Goal: Information Seeking & Learning: Check status

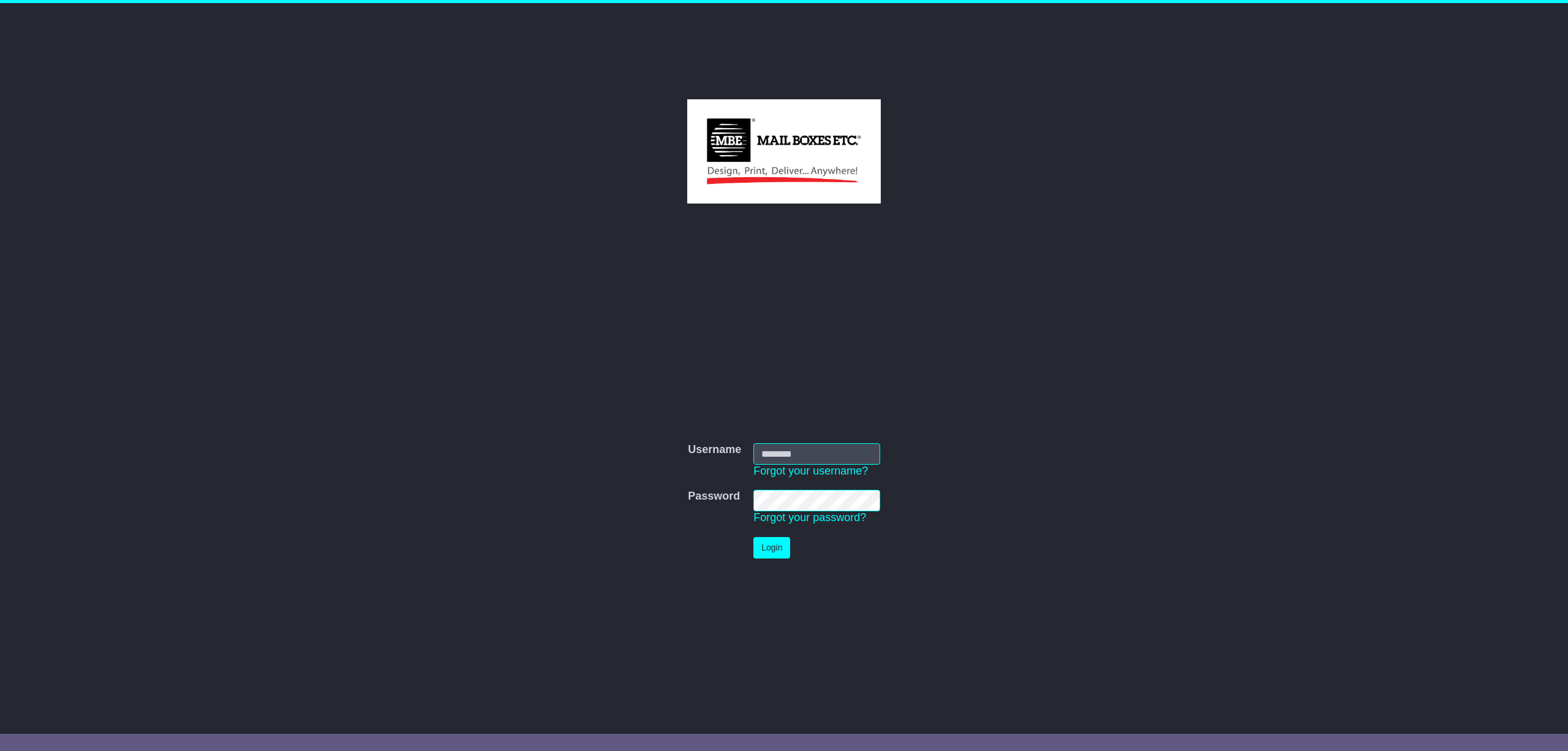
type input "**********"
click at [753, 537] on button "Login" at bounding box center [772, 547] width 37 height 21
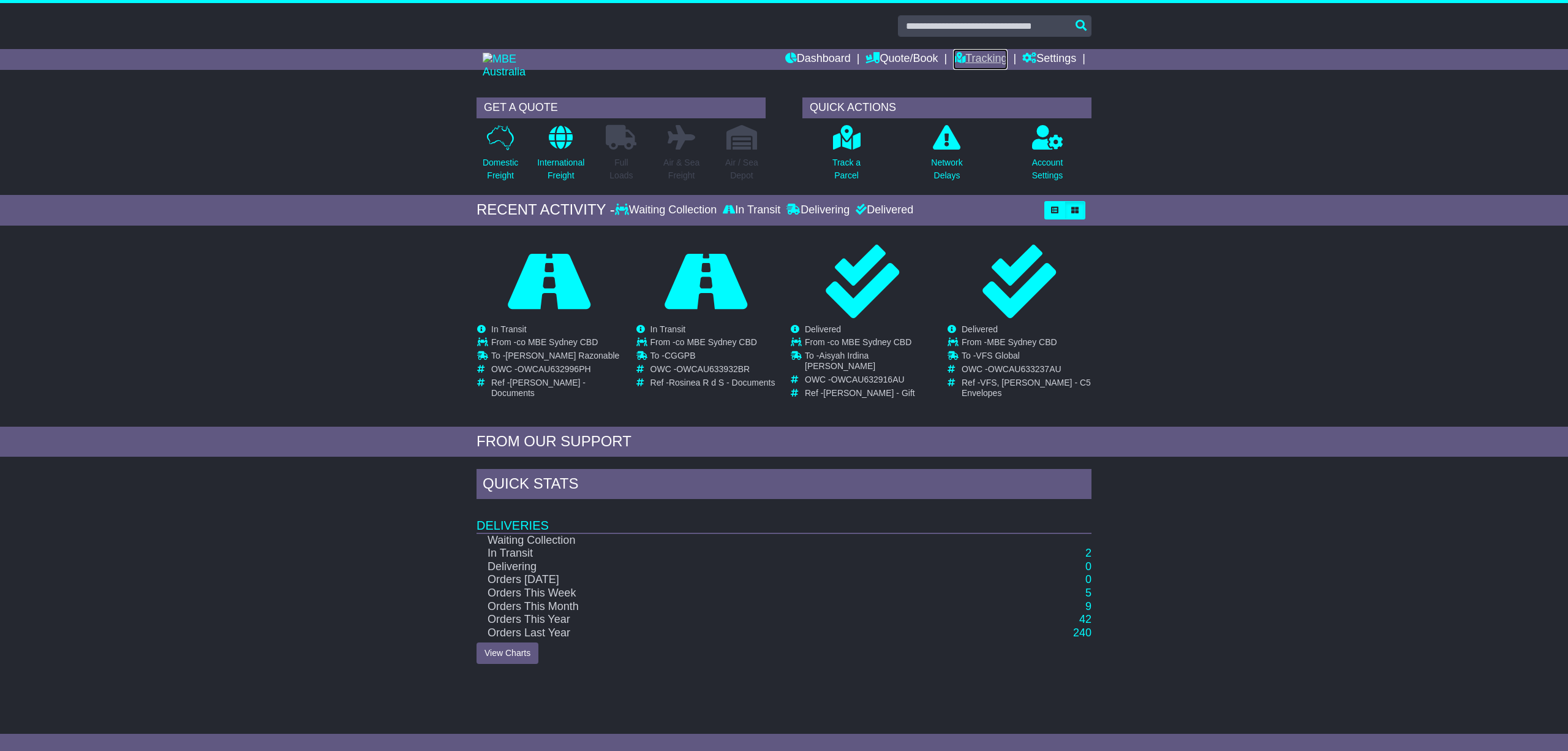
click at [971, 52] on link "Tracking" at bounding box center [980, 59] width 54 height 20
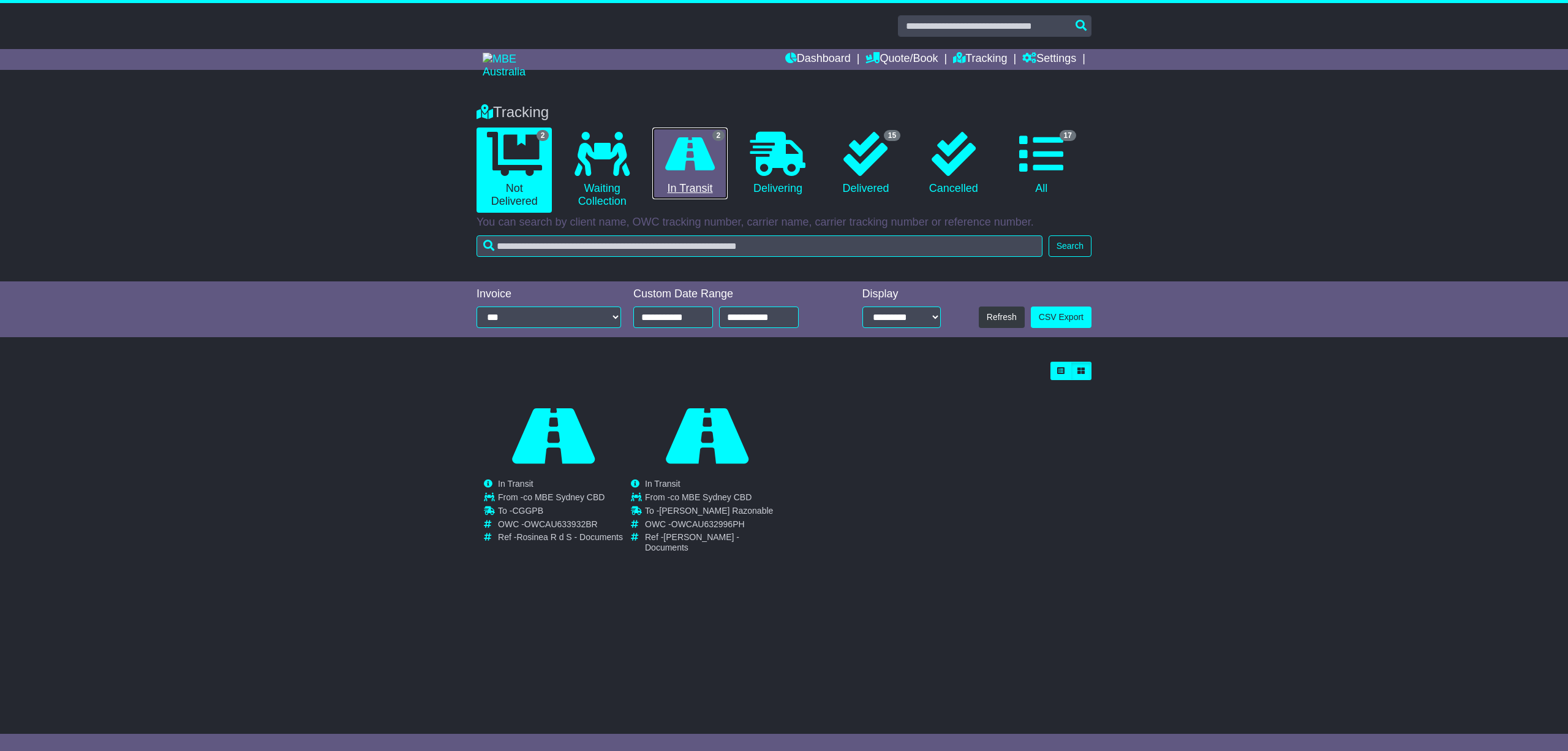
click at [691, 171] on icon at bounding box center [689, 154] width 49 height 45
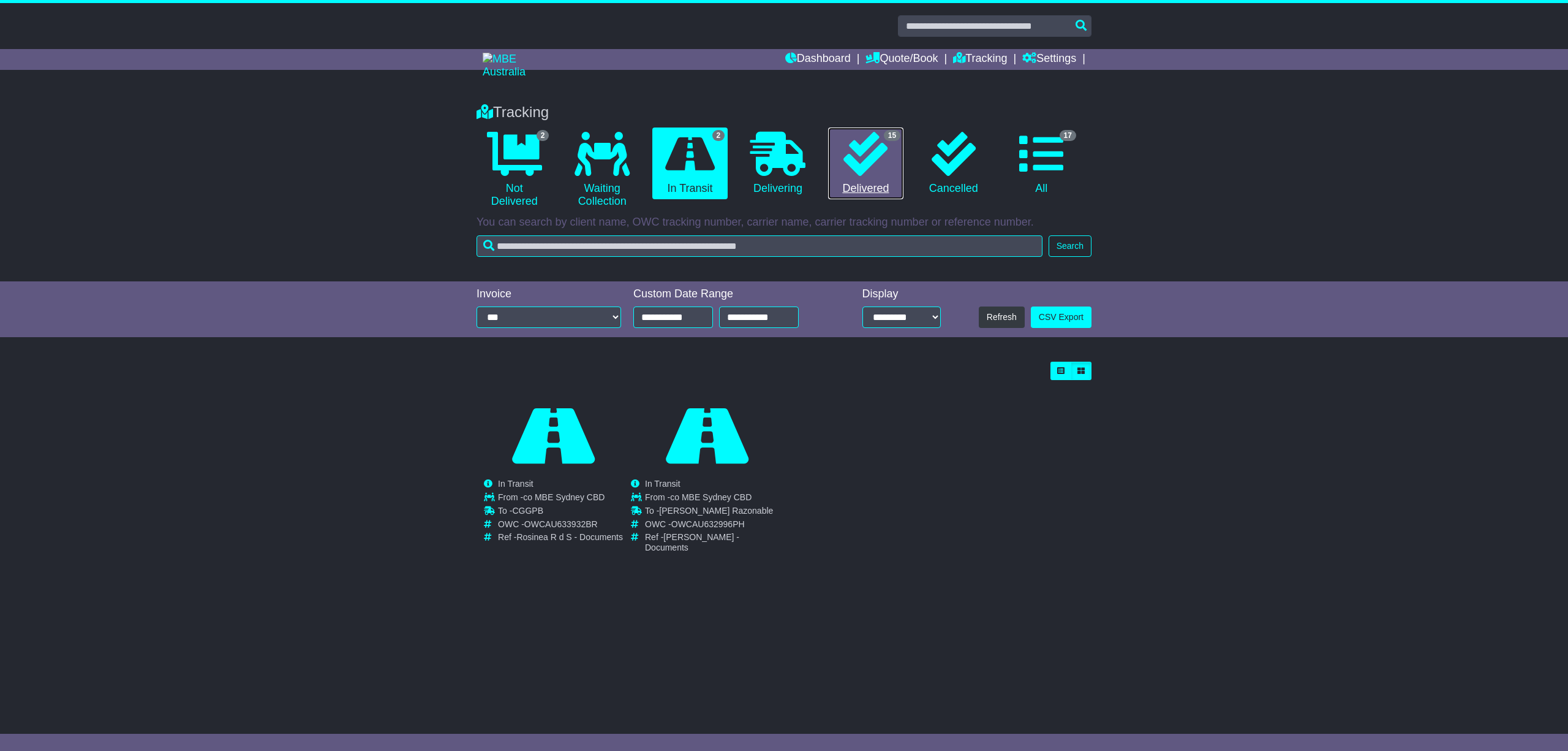
click at [868, 154] on icon at bounding box center [866, 154] width 45 height 45
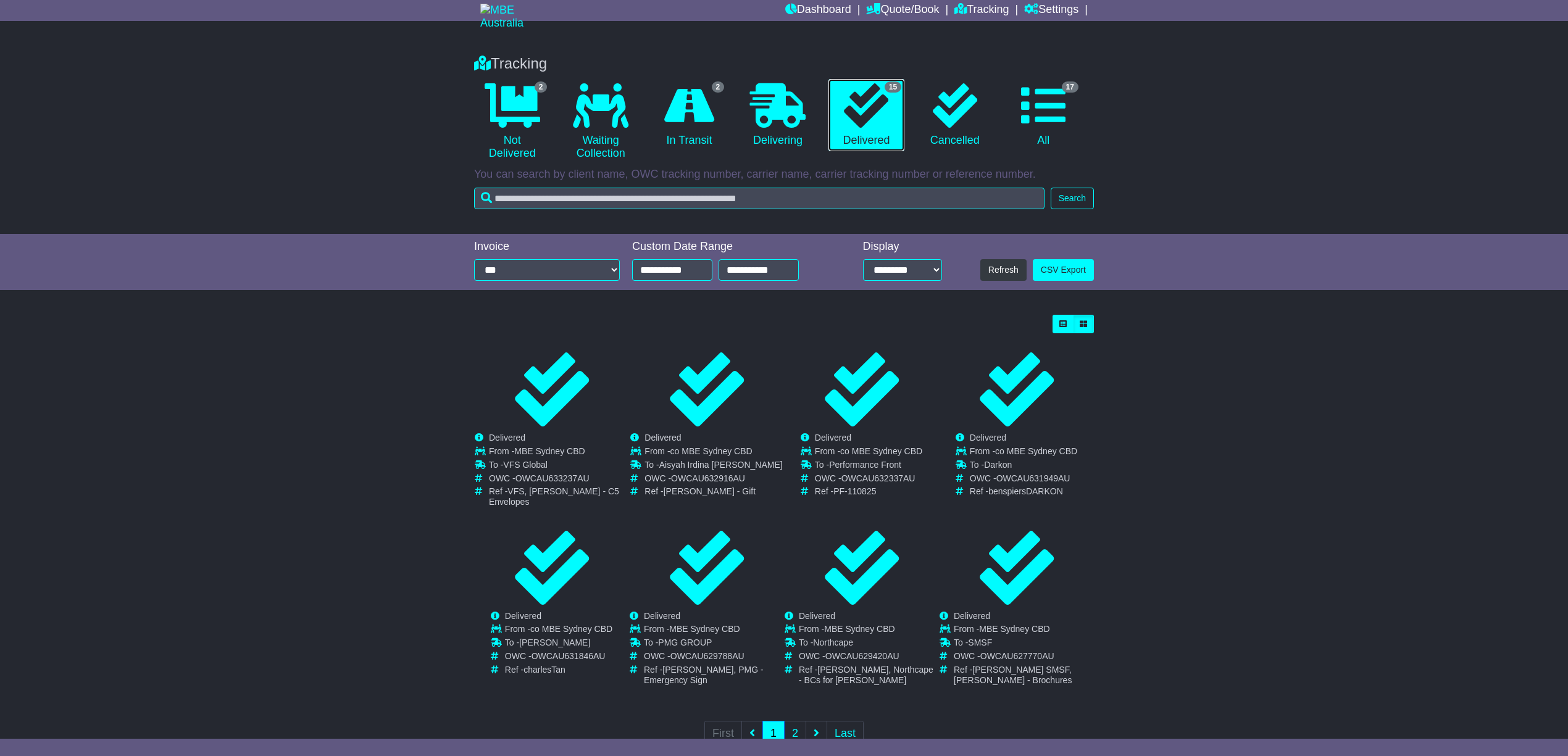
scroll to position [74, 0]
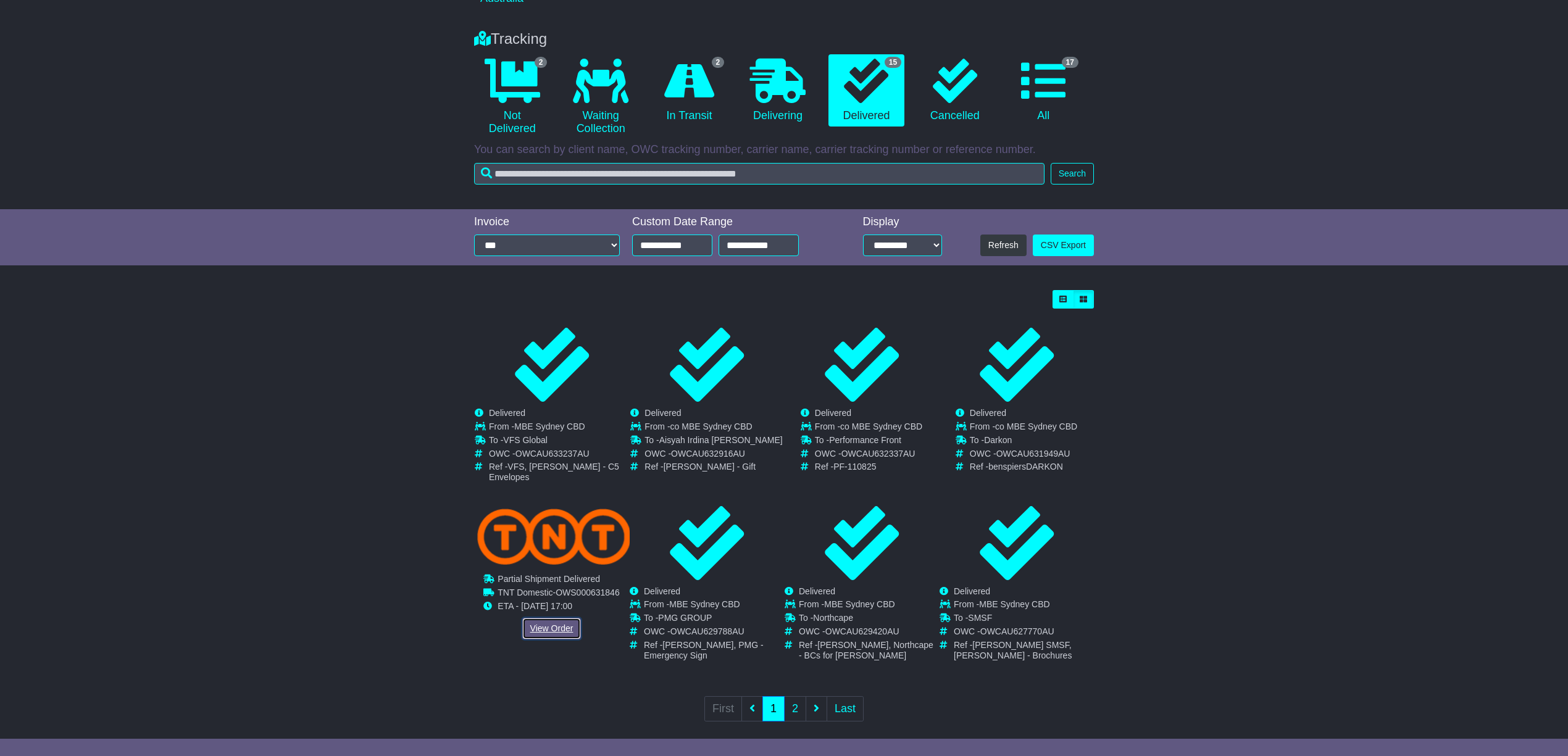
click at [547, 619] on link "View Order" at bounding box center [552, 628] width 59 height 21
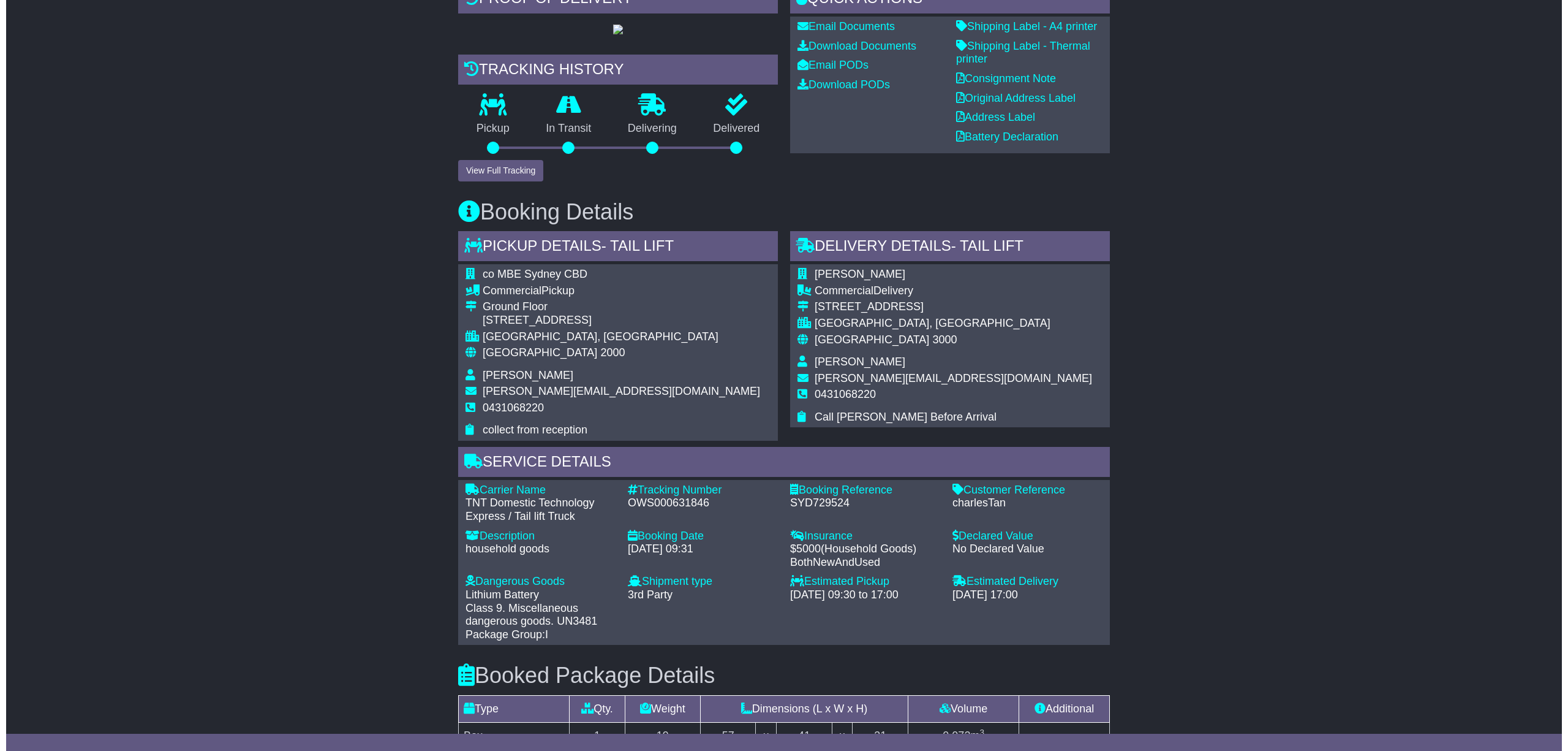
scroll to position [245, 0]
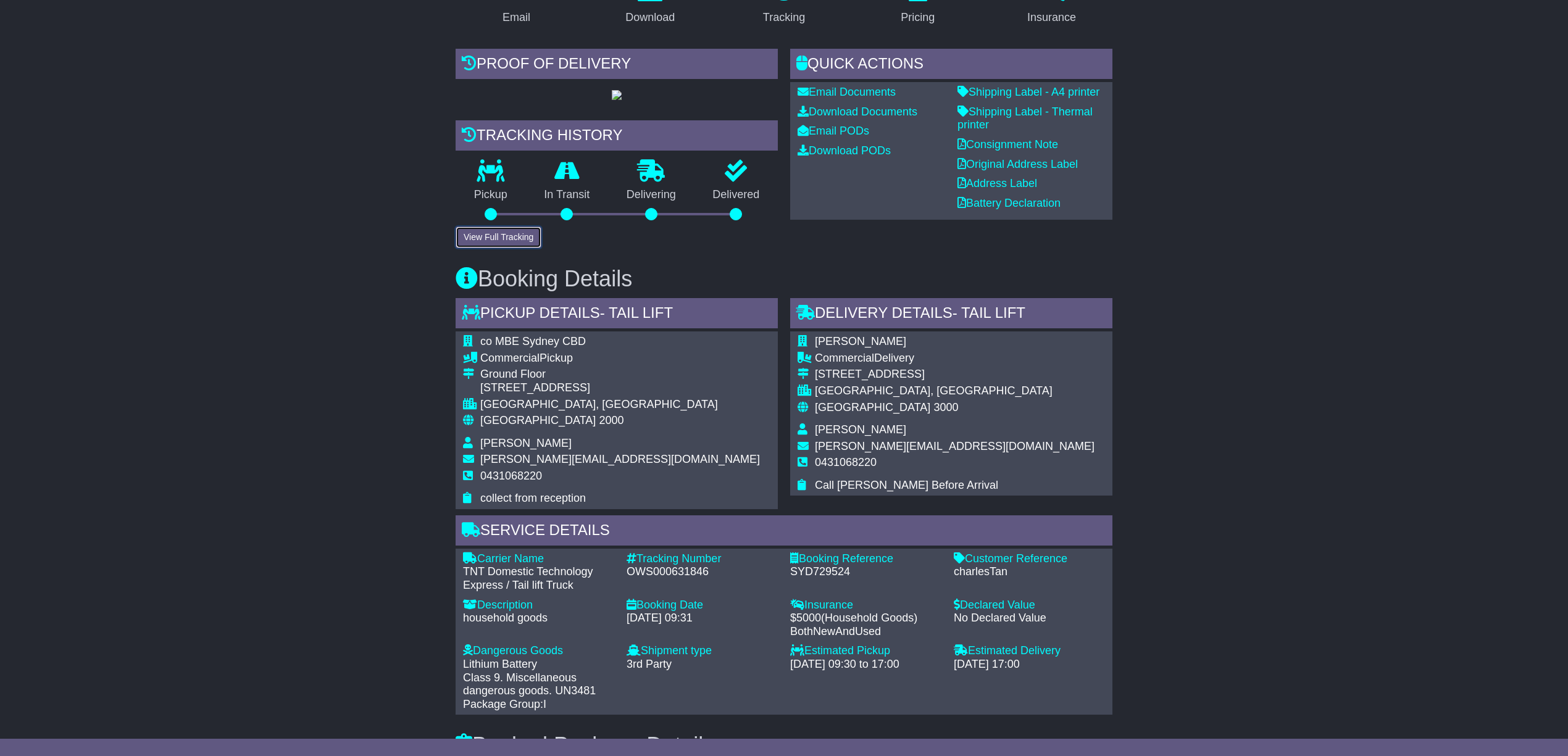
click at [516, 230] on button "View Full Tracking" at bounding box center [498, 236] width 86 height 21
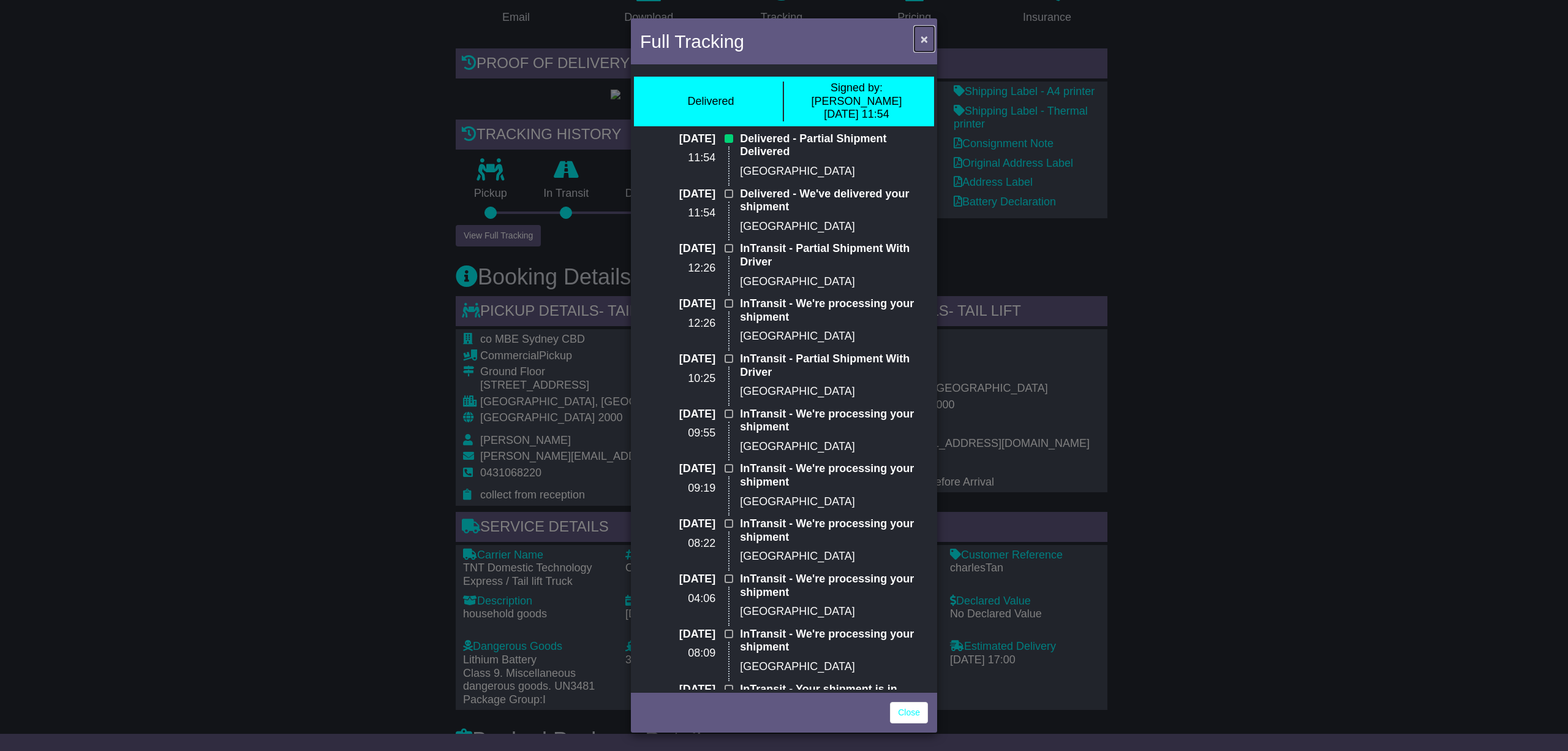
click at [922, 45] on span "×" at bounding box center [924, 38] width 7 height 14
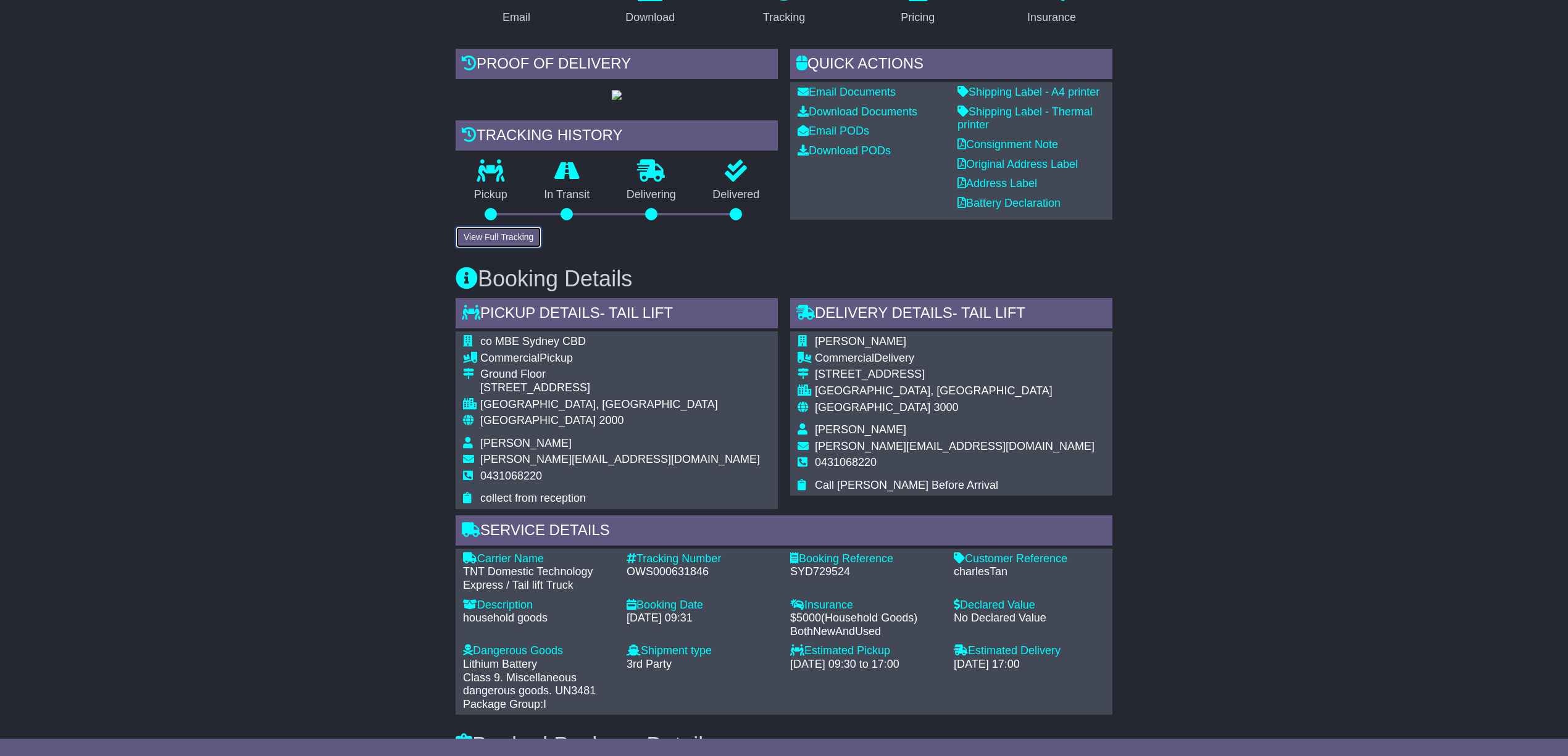
click at [499, 235] on button "View Full Tracking" at bounding box center [498, 236] width 86 height 21
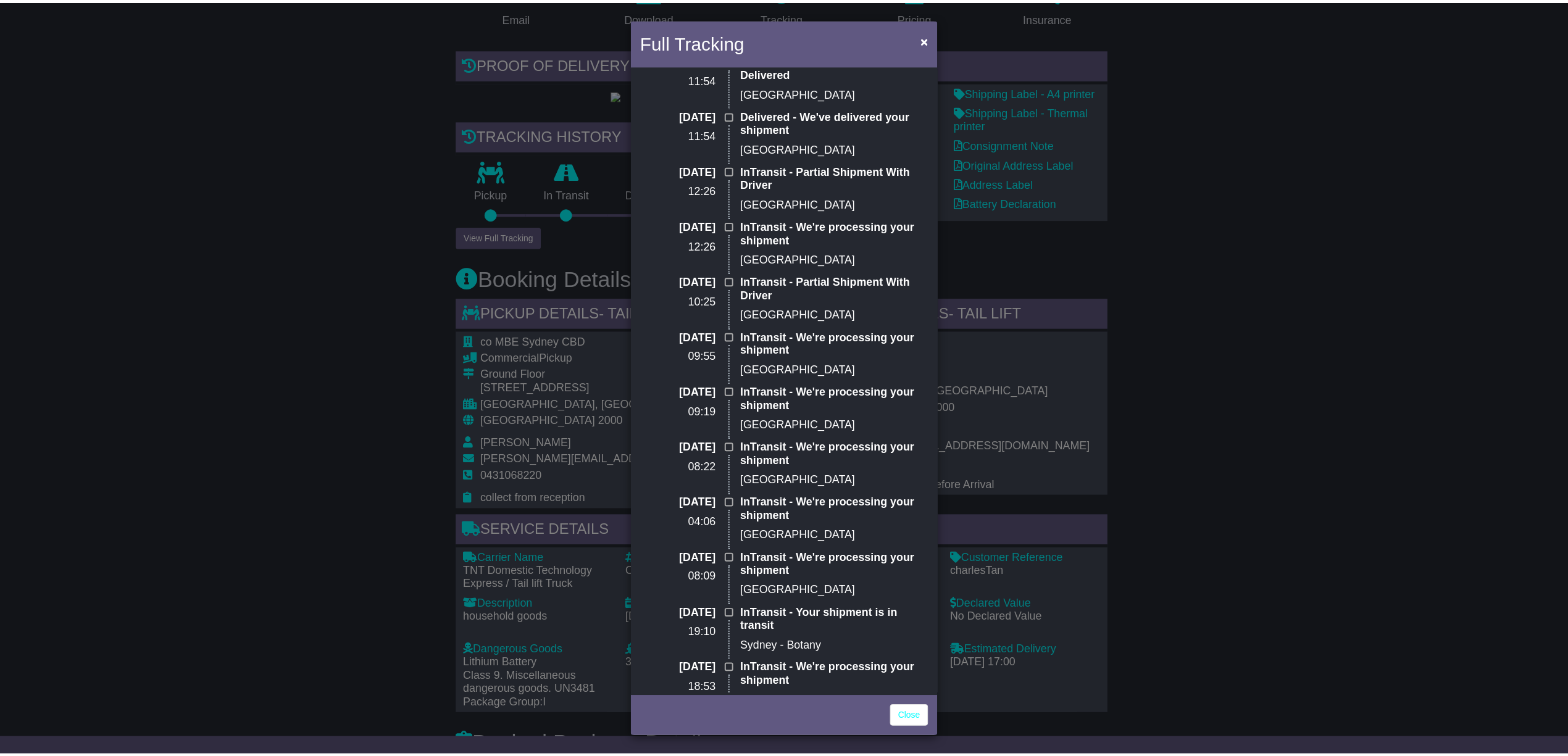
scroll to position [195, 0]
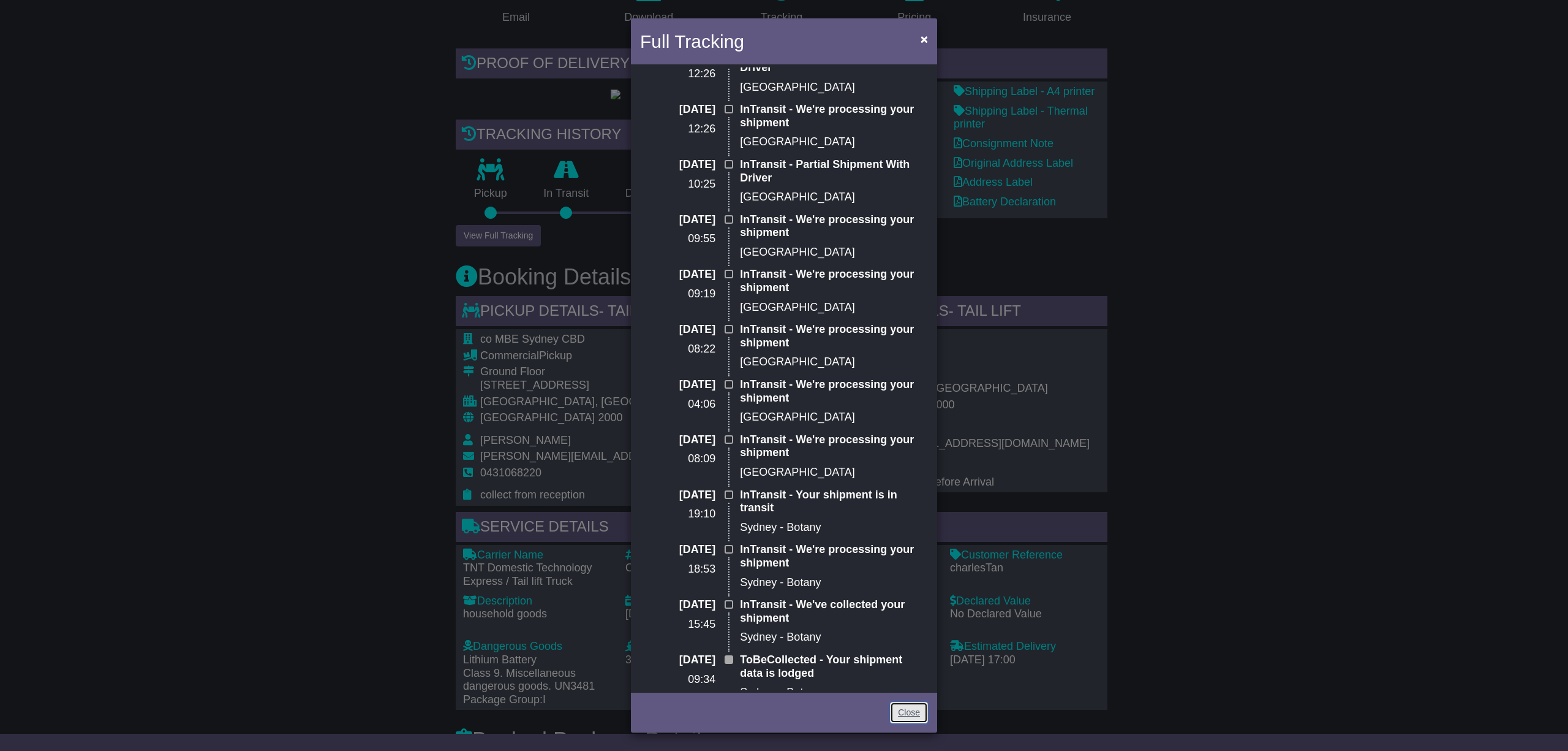
click at [906, 722] on link "Close" at bounding box center [908, 712] width 38 height 21
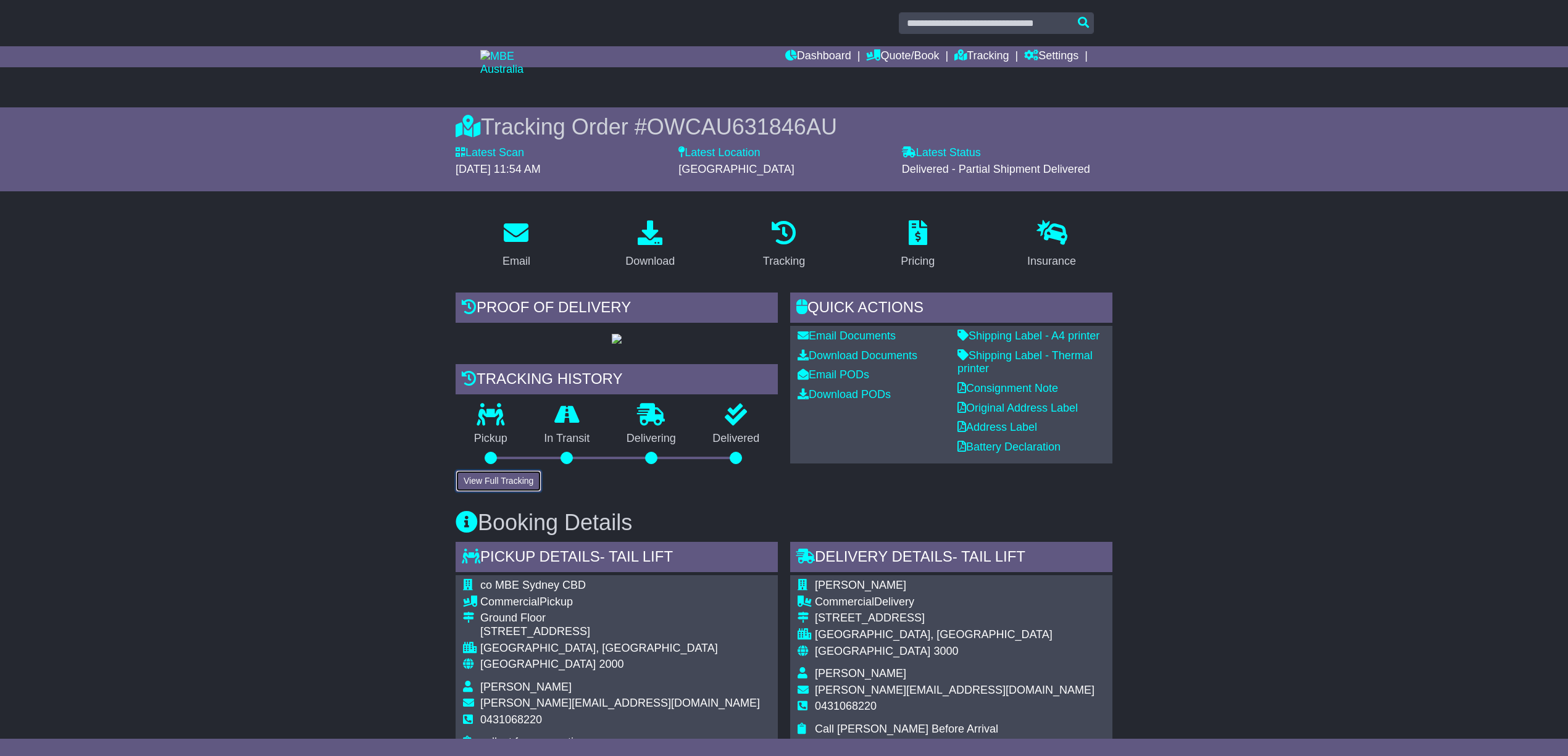
scroll to position [0, 0]
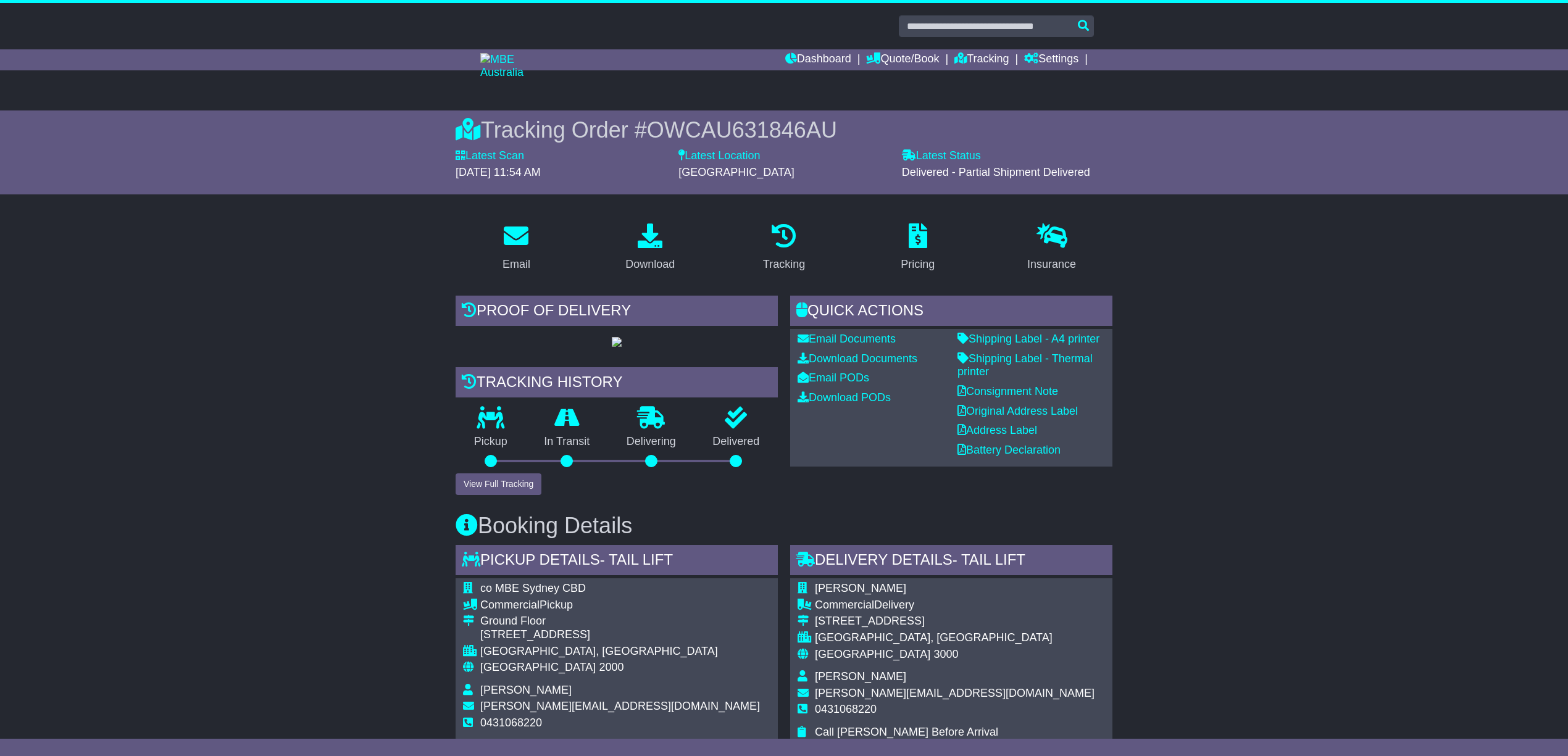
drag, startPoint x: 1137, startPoint y: 330, endPoint x: 1567, endPoint y: 371, distance: 432.0
